Goal: Task Accomplishment & Management: Manage account settings

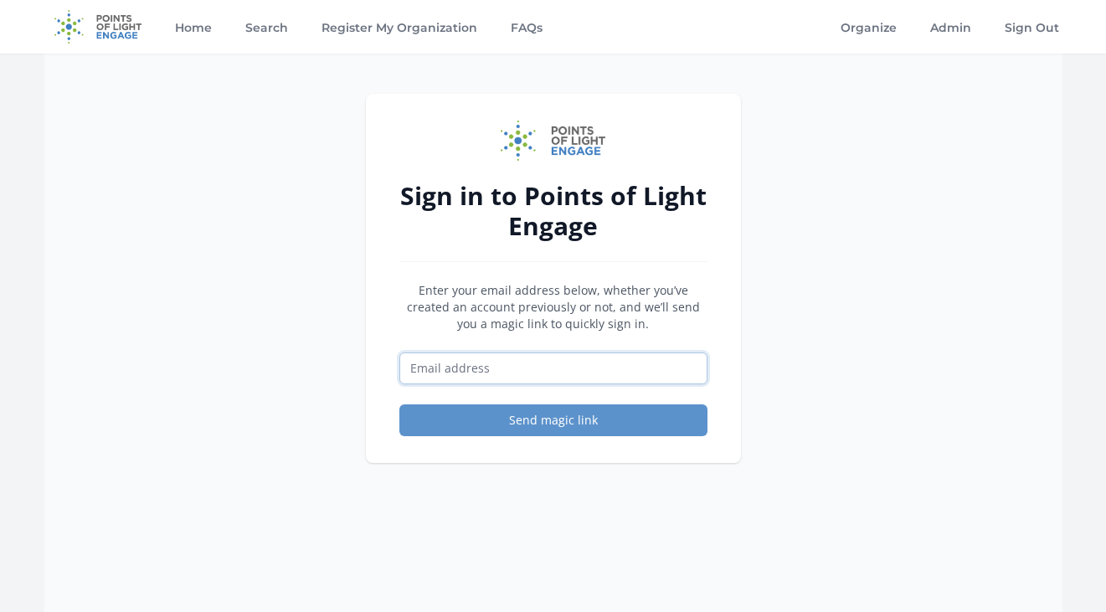
click at [522, 363] on input "Email address" at bounding box center [553, 369] width 308 height 32
type input "[EMAIL_ADDRESS][DOMAIN_NAME]"
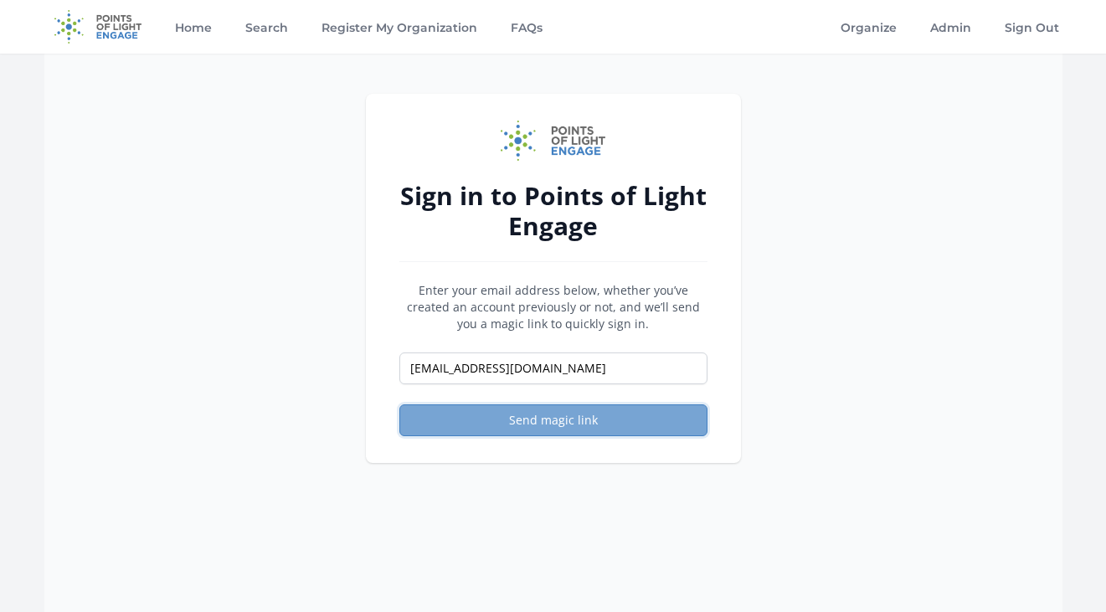
click at [543, 414] on button "Send magic link" at bounding box center [553, 420] width 308 height 32
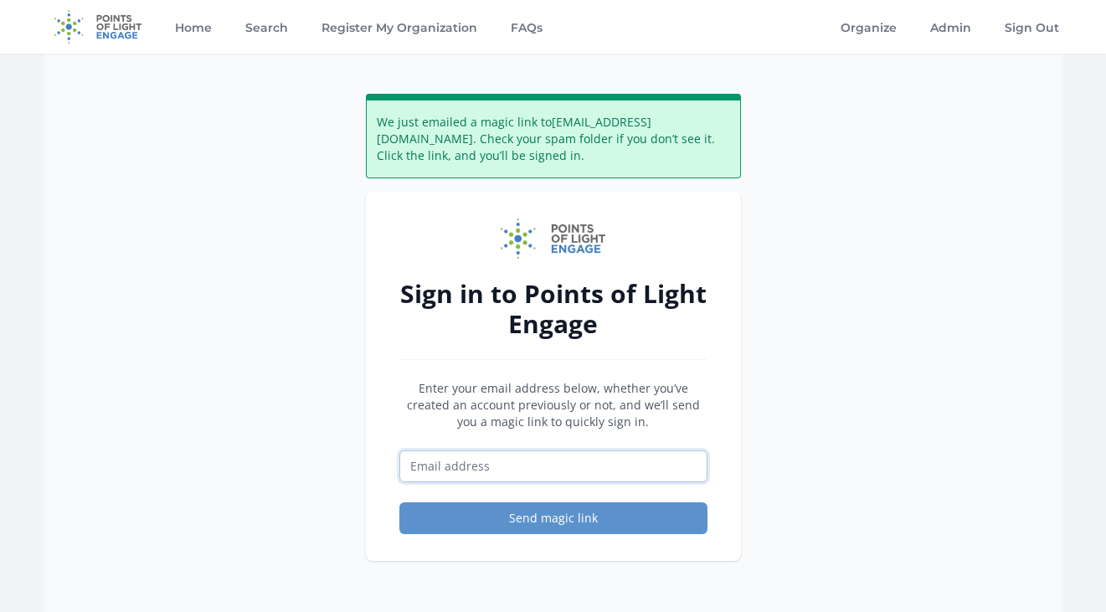
click at [528, 471] on input "Email address" at bounding box center [553, 467] width 308 height 32
type input "[EMAIL_ADDRESS][DOMAIN_NAME]"
click at [568, 521] on button "Send magic link" at bounding box center [553, 518] width 308 height 32
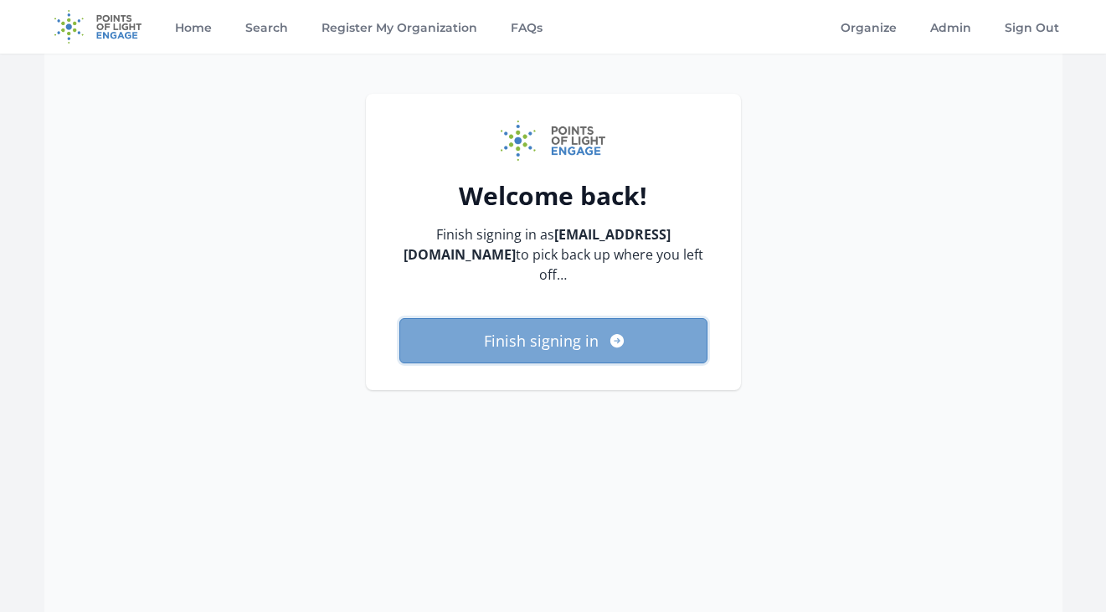
click at [512, 331] on button "Finish signing in" at bounding box center [553, 340] width 308 height 45
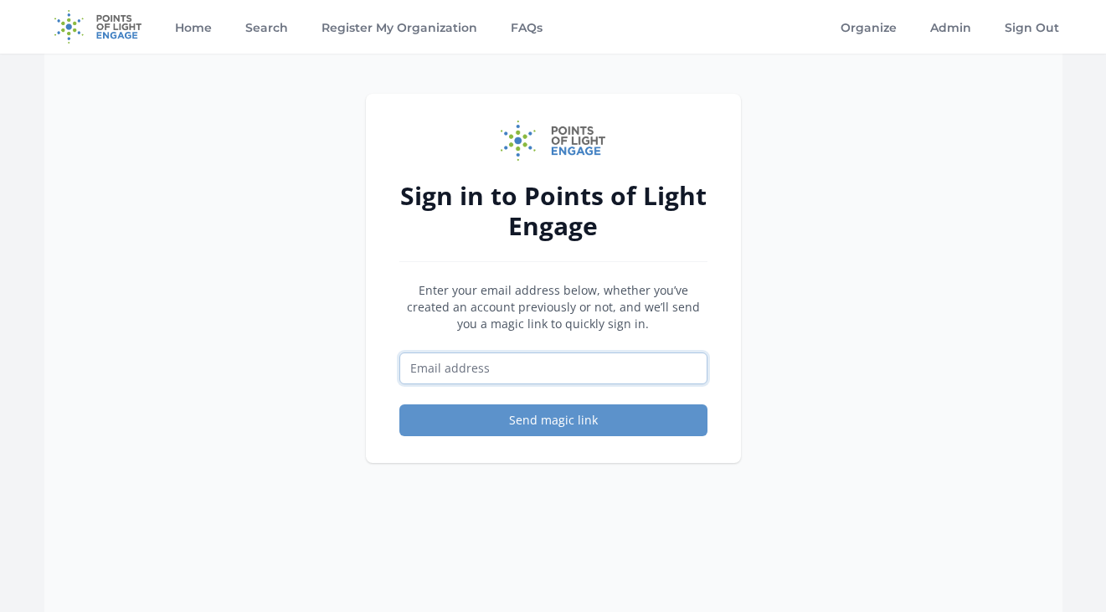
click at [546, 377] on input "Email address" at bounding box center [553, 369] width 308 height 32
type input "[EMAIL_ADDRESS][DOMAIN_NAME]"
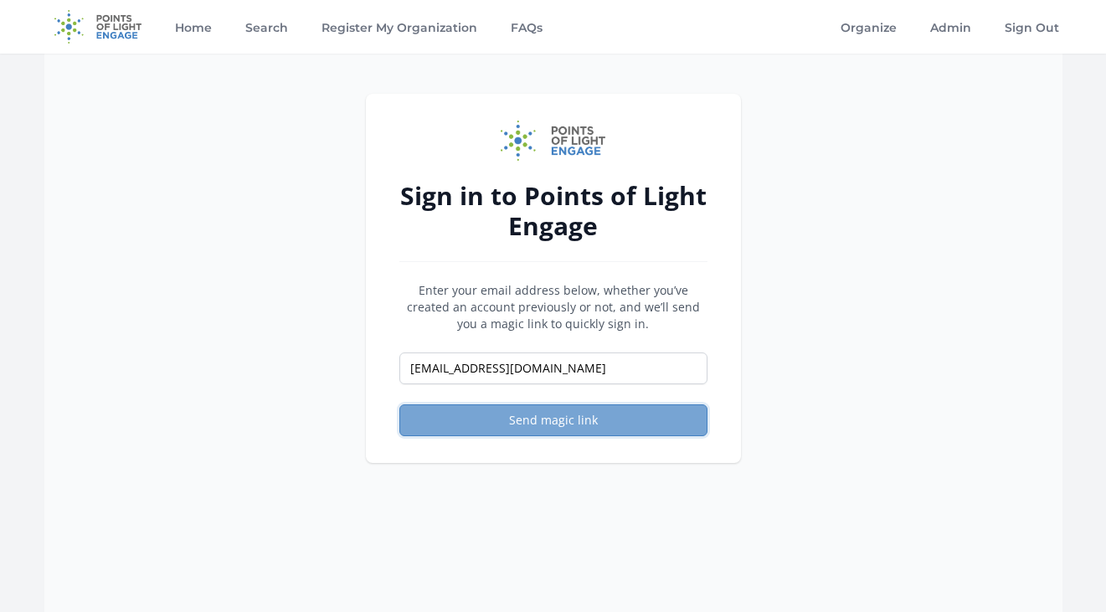
click at [528, 418] on button "Send magic link" at bounding box center [553, 420] width 308 height 32
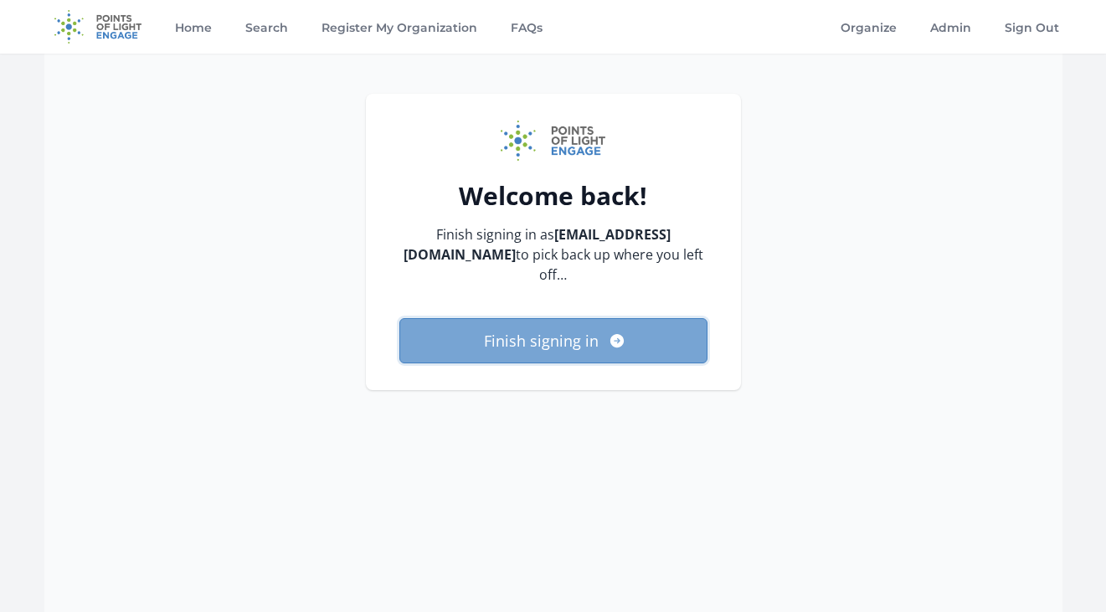
click at [540, 342] on button "Finish signing in" at bounding box center [553, 340] width 308 height 45
